Goal: Task Accomplishment & Management: Manage account settings

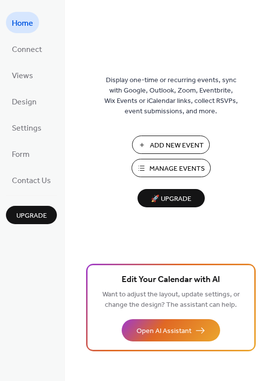
click at [159, 165] on span "Manage Events" at bounding box center [177, 169] width 55 height 10
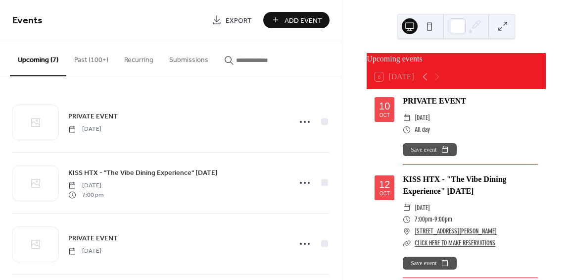
click at [97, 61] on button "Past (100+)" at bounding box center [91, 57] width 50 height 35
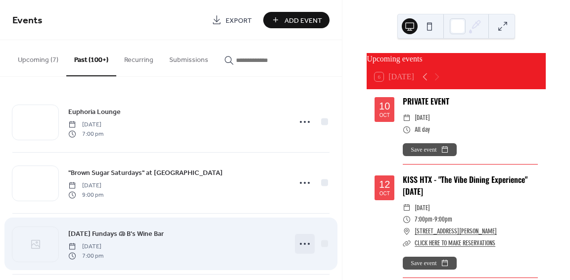
click at [301, 244] on icon at bounding box center [305, 244] width 16 height 16
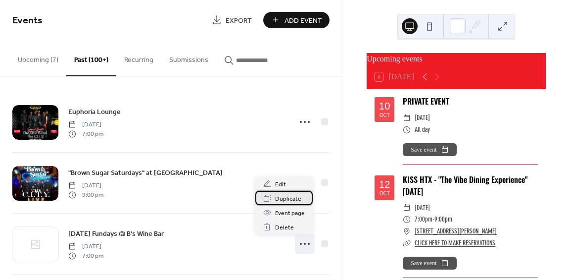
click at [304, 201] on div "Duplicate" at bounding box center [283, 198] width 57 height 14
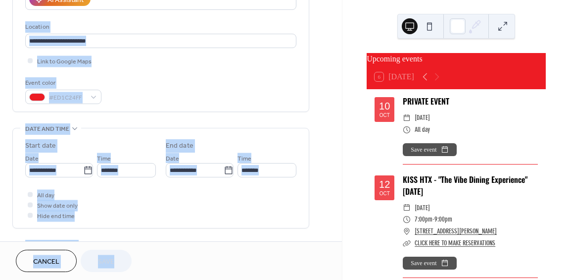
drag, startPoint x: 317, startPoint y: 121, endPoint x: 326, endPoint y: 252, distance: 131.5
click at [326, 252] on div "**********" at bounding box center [171, 140] width 342 height 280
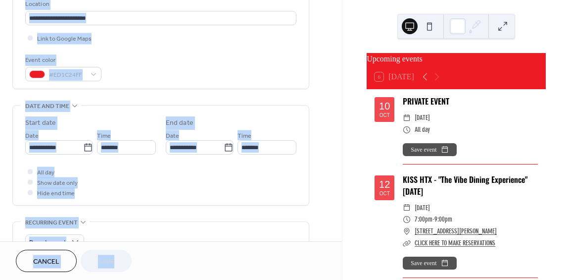
click at [142, 183] on div "All day Show date only Hide end time" at bounding box center [160, 181] width 271 height 31
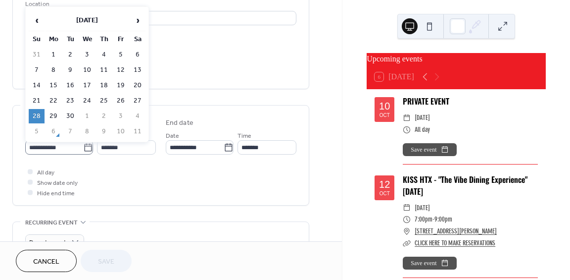
click at [86, 152] on icon at bounding box center [88, 148] width 10 height 10
click at [83, 152] on input "**********" at bounding box center [54, 147] width 58 height 14
click at [142, 26] on span "›" at bounding box center [137, 20] width 15 height 20
click at [37, 102] on td "19" at bounding box center [37, 101] width 16 height 14
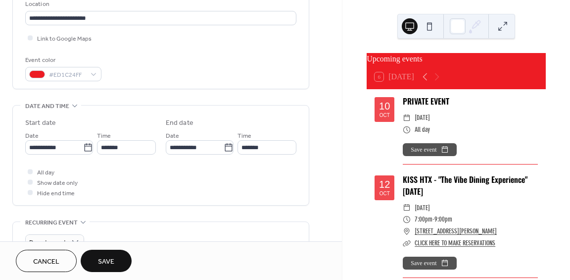
type input "**********"
click at [102, 263] on span "Save" at bounding box center [106, 261] width 16 height 10
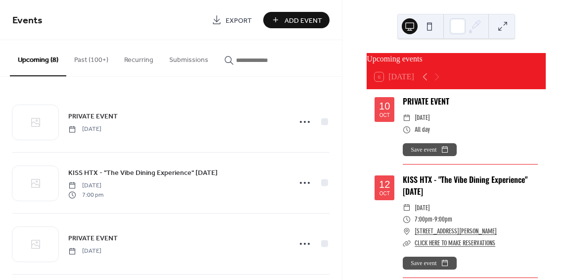
click at [351, 150] on div "Upcoming events 6 Today 10 Oct PRIVATE EVENT ​ Friday, October 10, 2025 ​ All d…" at bounding box center [457, 140] width 228 height 280
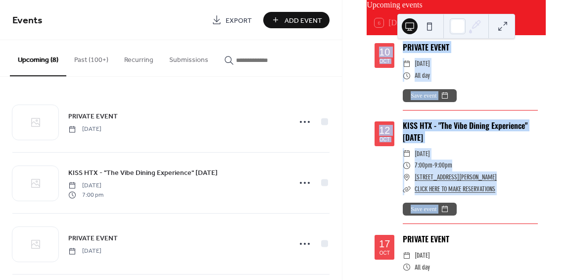
scroll to position [68, 0]
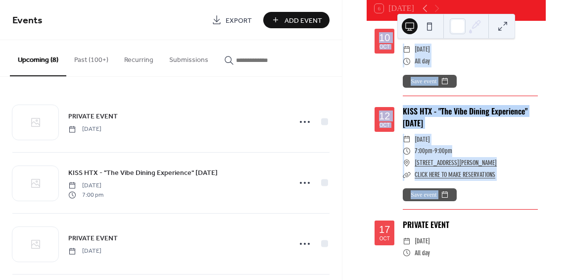
drag, startPoint x: 351, startPoint y: 150, endPoint x: 352, endPoint y: 290, distance: 140.1
click at [352, 279] on html "Events Export Add Event Upcoming (8) Past (100+) Recurring Submissions PRIVATE …" at bounding box center [285, 140] width 570 height 280
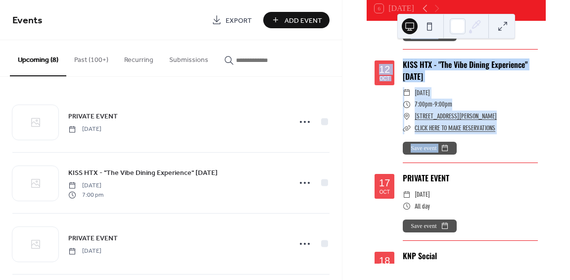
scroll to position [0, 0]
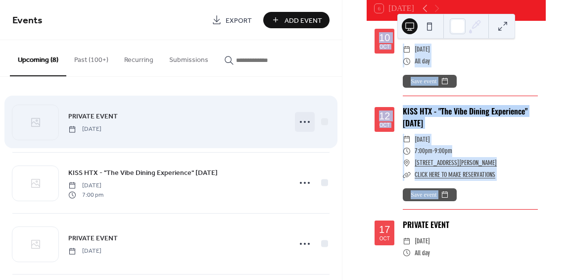
click at [304, 122] on circle at bounding box center [305, 122] width 2 height 2
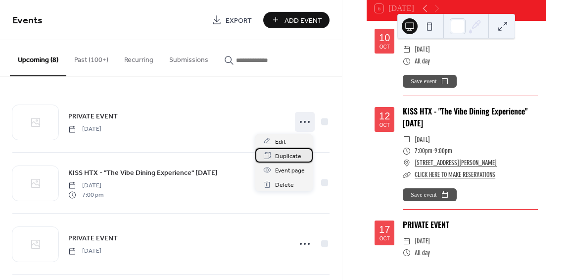
click at [297, 153] on span "Duplicate" at bounding box center [288, 156] width 26 height 10
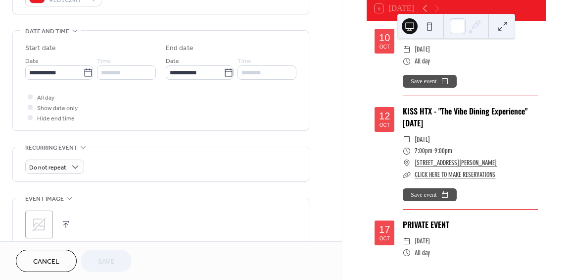
scroll to position [317, 0]
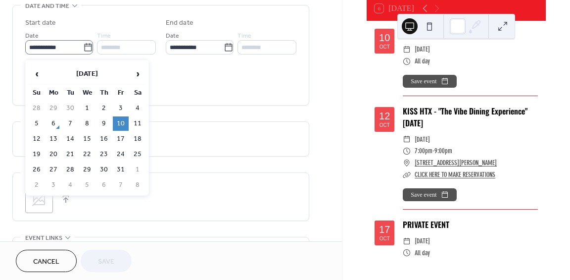
click at [84, 52] on icon at bounding box center [88, 48] width 10 height 10
click at [83, 53] on input "**********" at bounding box center [54, 47] width 58 height 14
click at [88, 171] on td "29" at bounding box center [87, 169] width 16 height 14
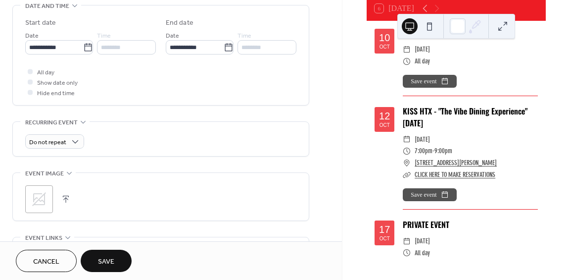
type input "**********"
click at [104, 259] on span "Save" at bounding box center [106, 261] width 16 height 10
